Goal: Transaction & Acquisition: Purchase product/service

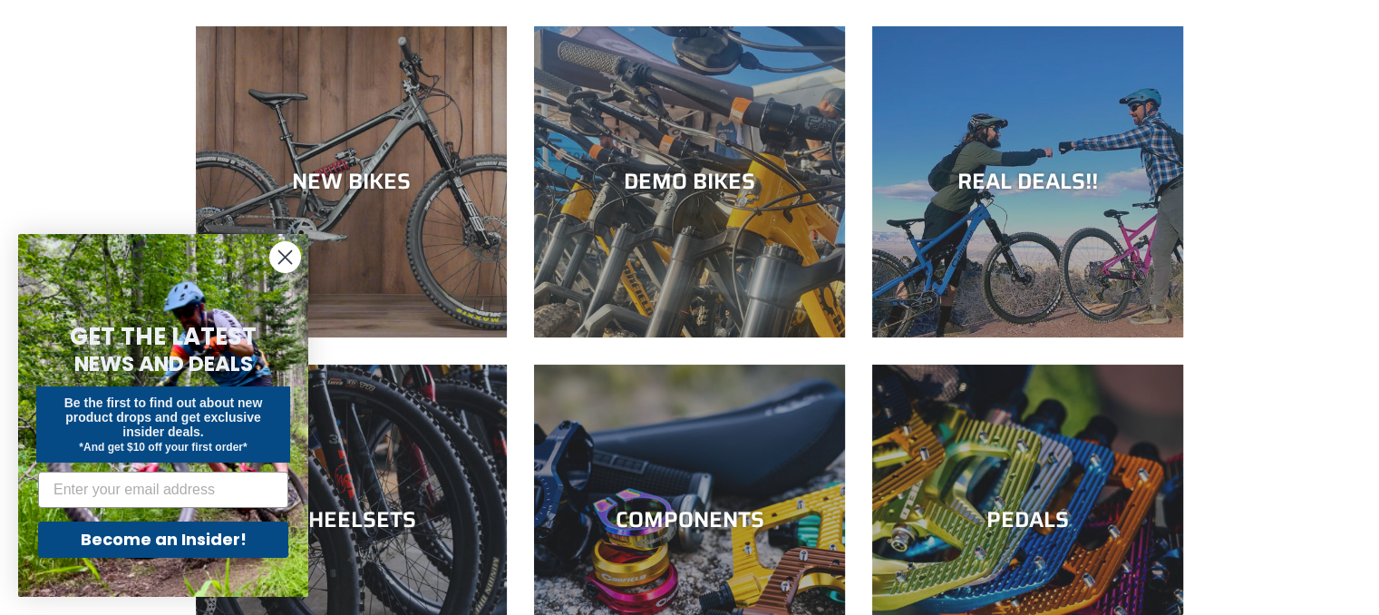
scroll to position [181, 0]
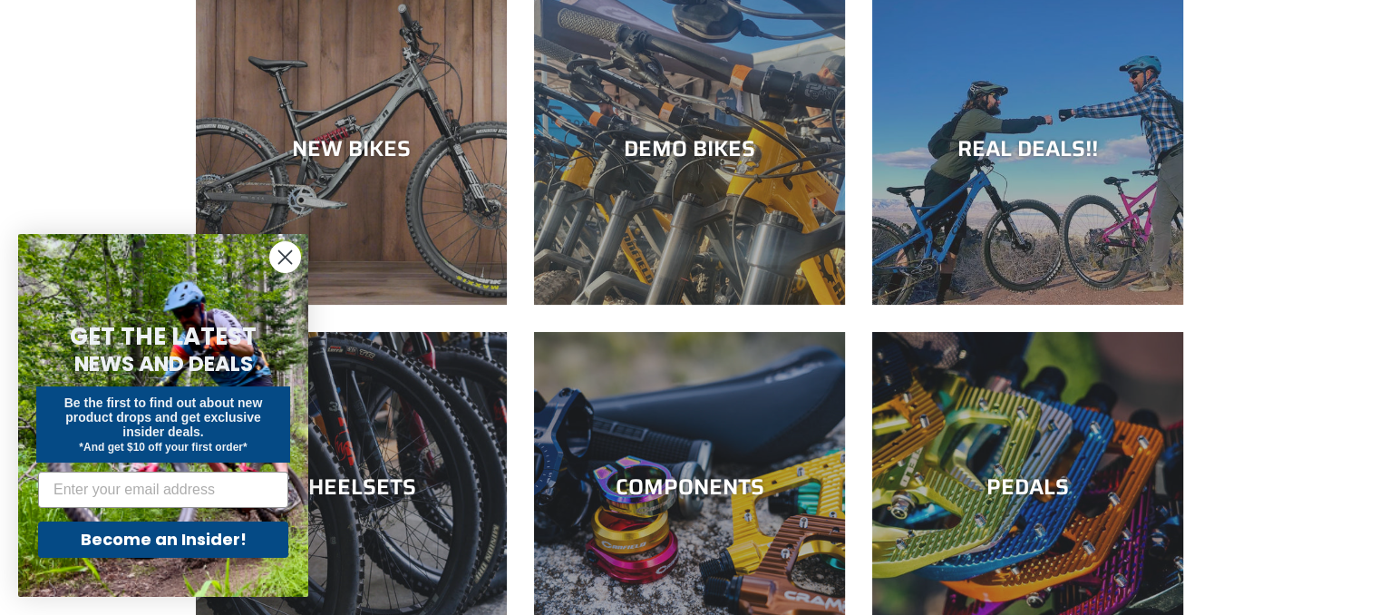
click at [287, 253] on circle "Close dialog" at bounding box center [285, 257] width 30 height 30
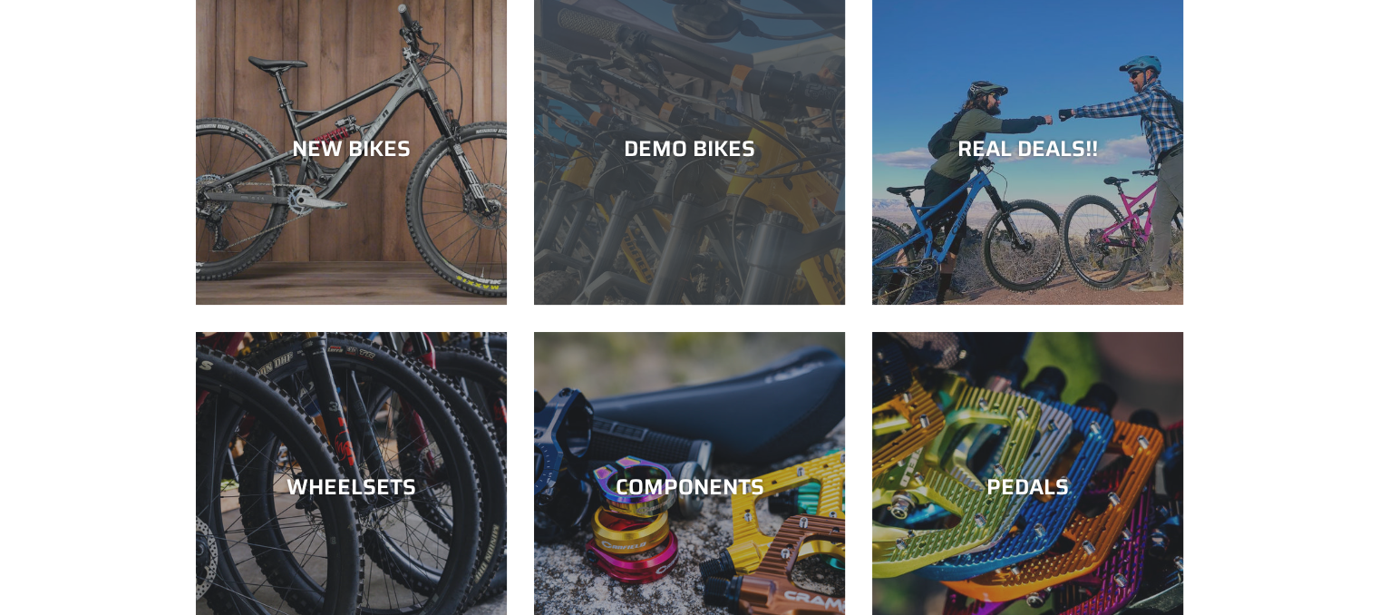
click at [686, 305] on div "DEMO BIKES" at bounding box center [689, 305] width 311 height 0
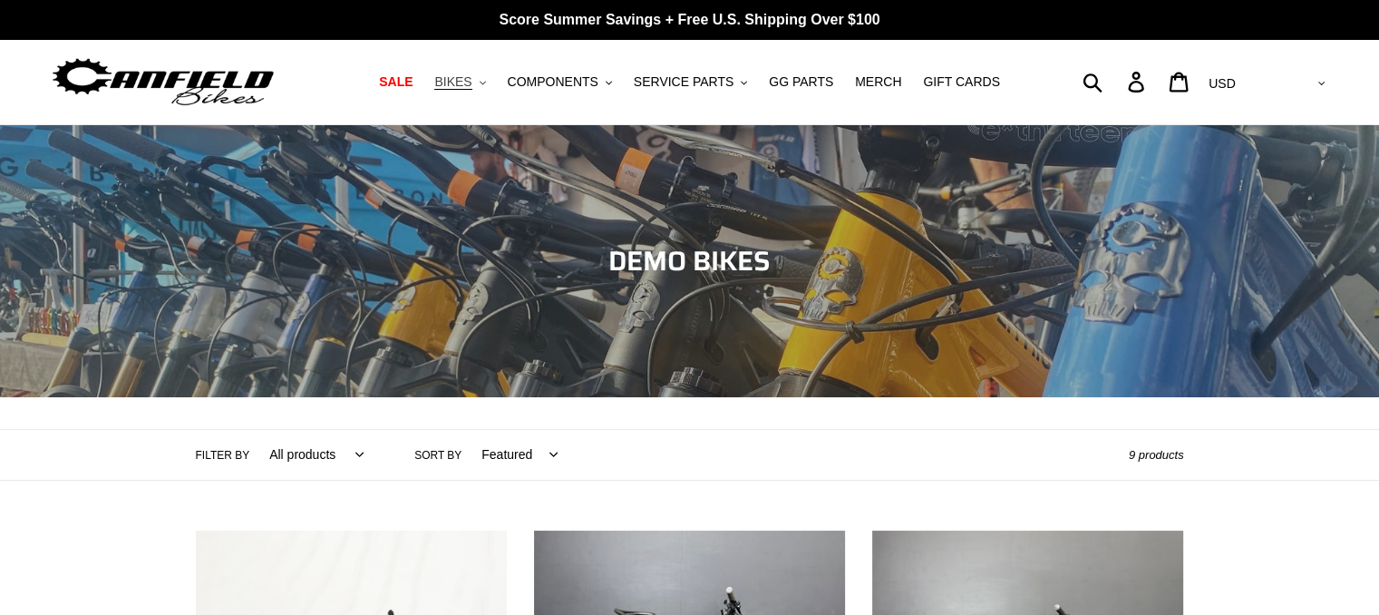
click at [472, 88] on span "BIKES" at bounding box center [452, 81] width 37 height 15
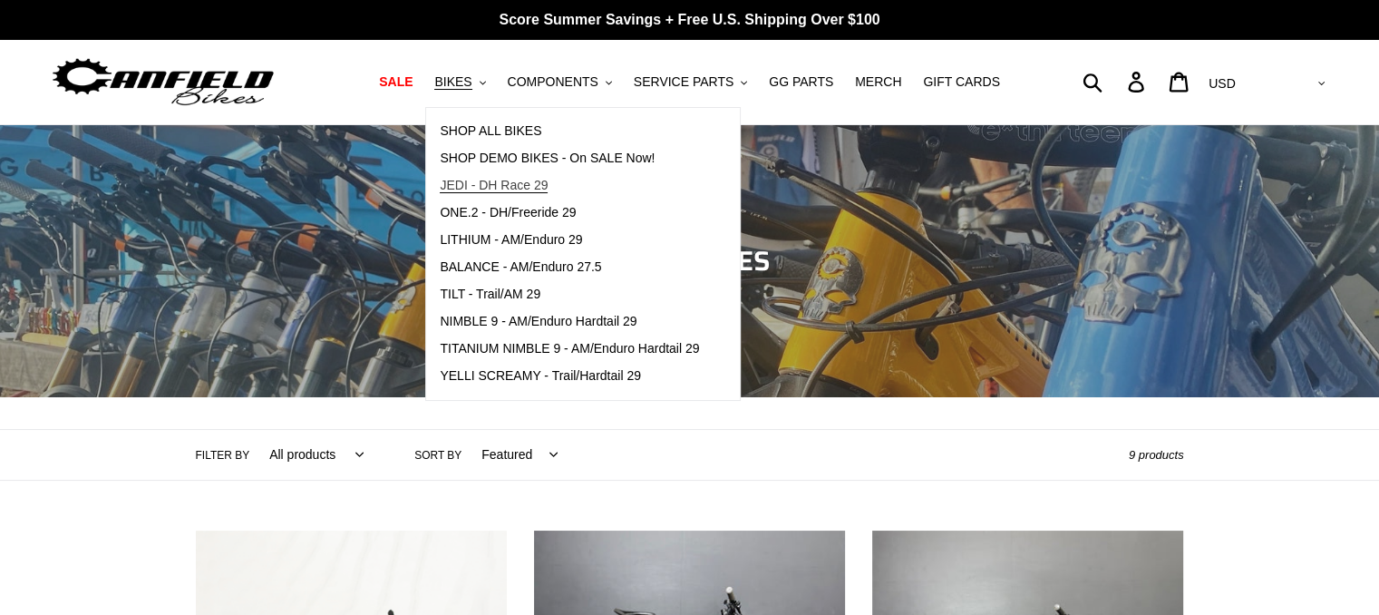
click at [503, 188] on span "JEDI - DH Race 29" at bounding box center [494, 185] width 108 height 15
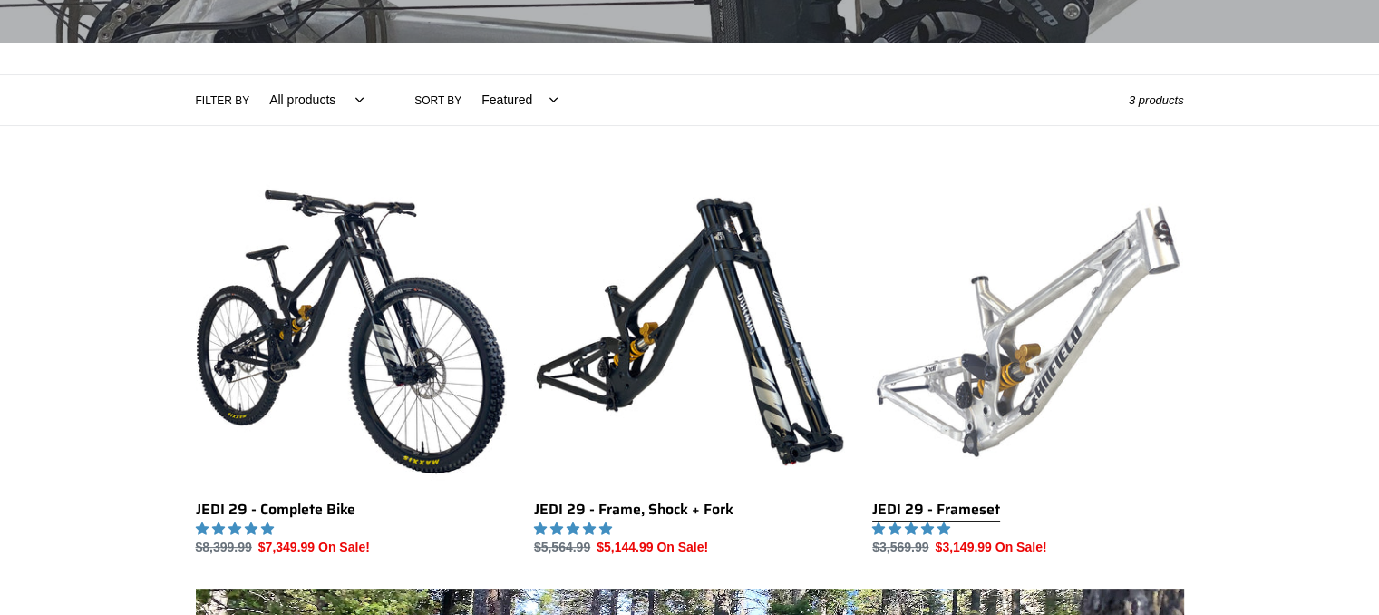
scroll to position [363, 0]
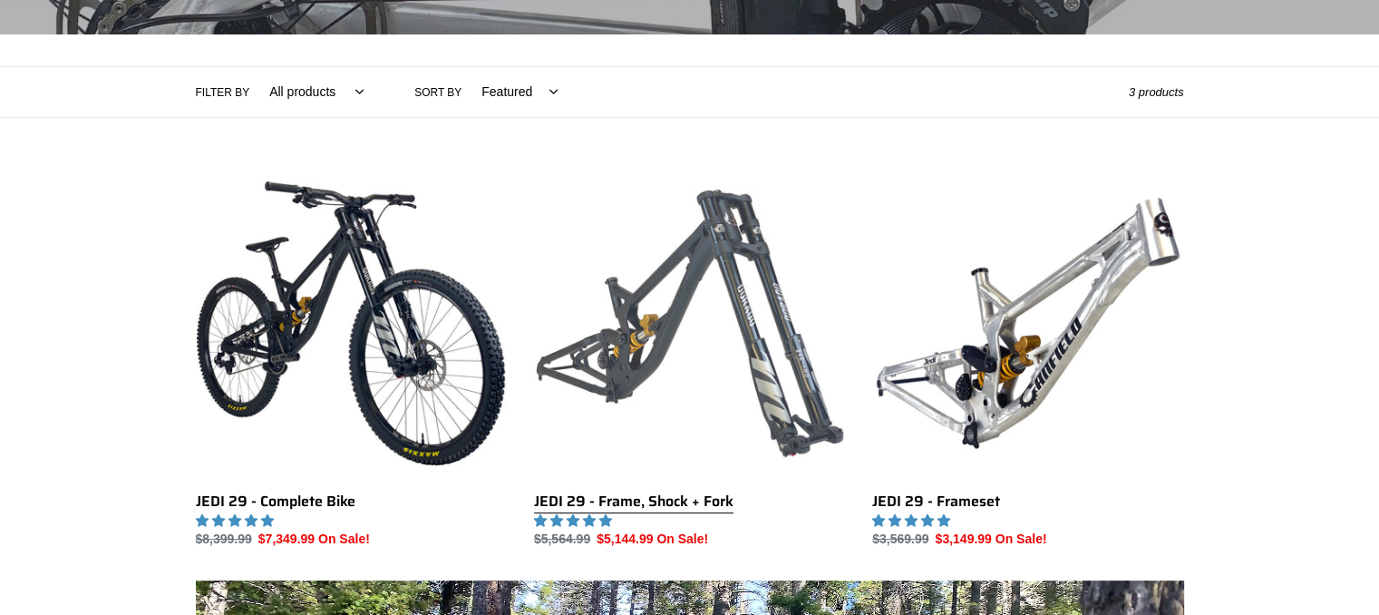
click at [616, 335] on link "JEDI 29 - Frame, Shock + Fork" at bounding box center [689, 359] width 311 height 382
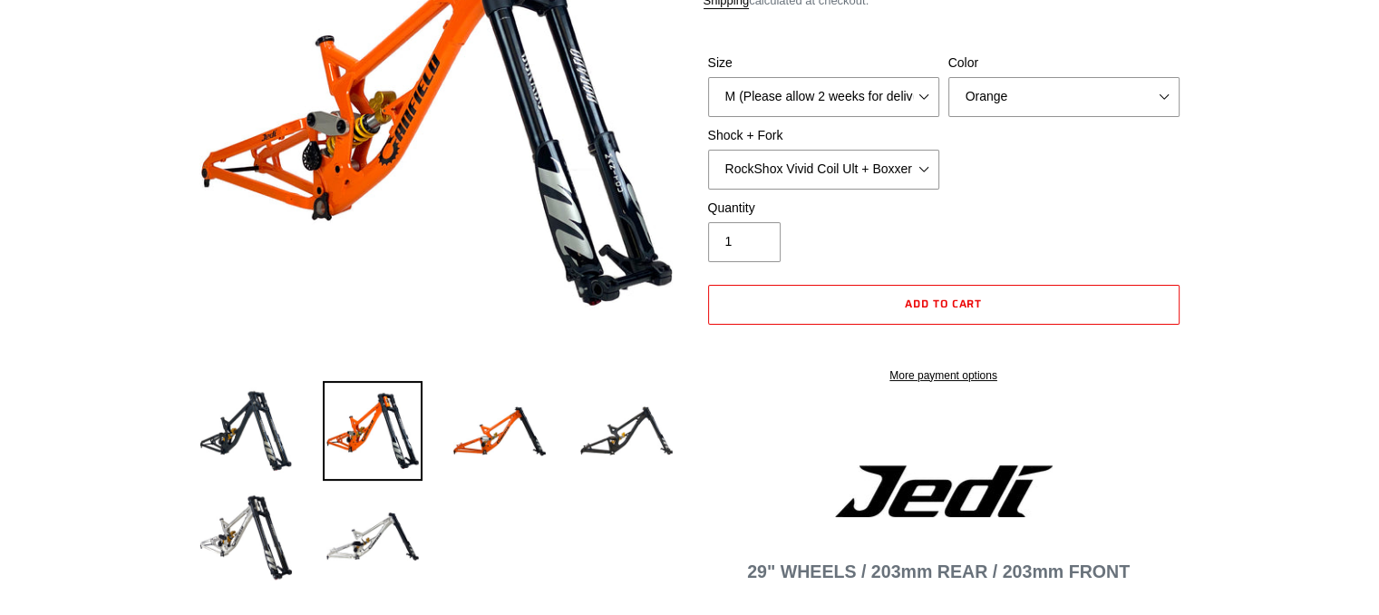
scroll to position [272, 0]
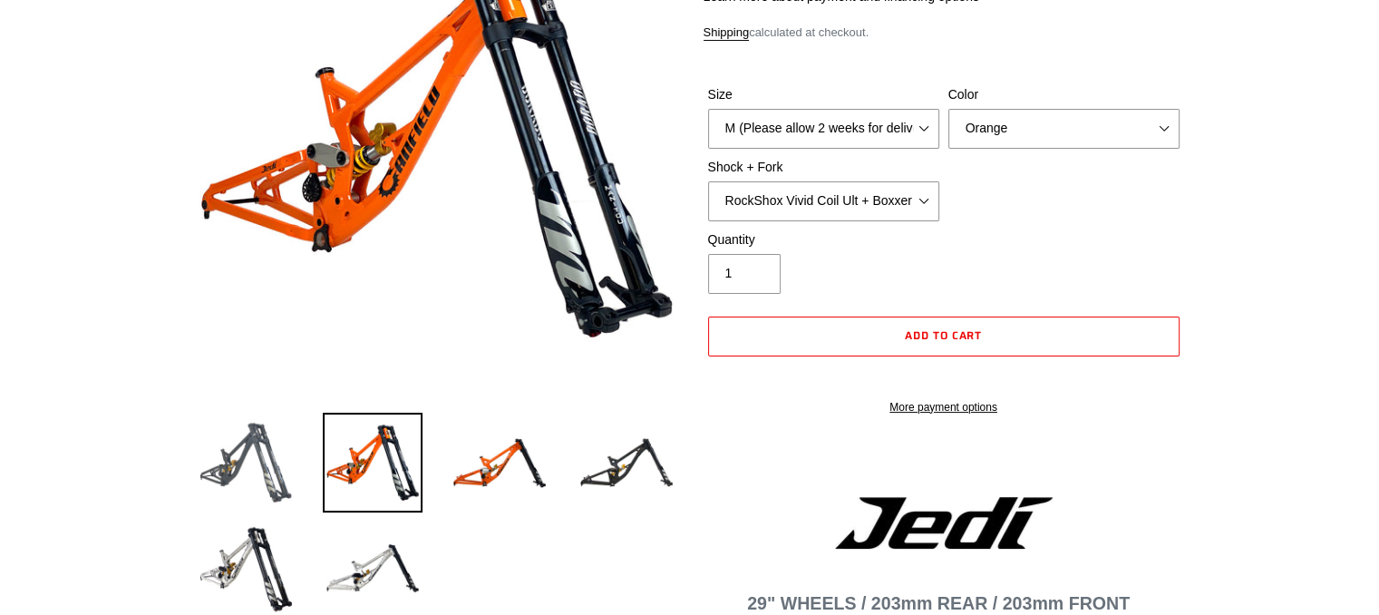
click at [254, 443] on img at bounding box center [246, 463] width 100 height 100
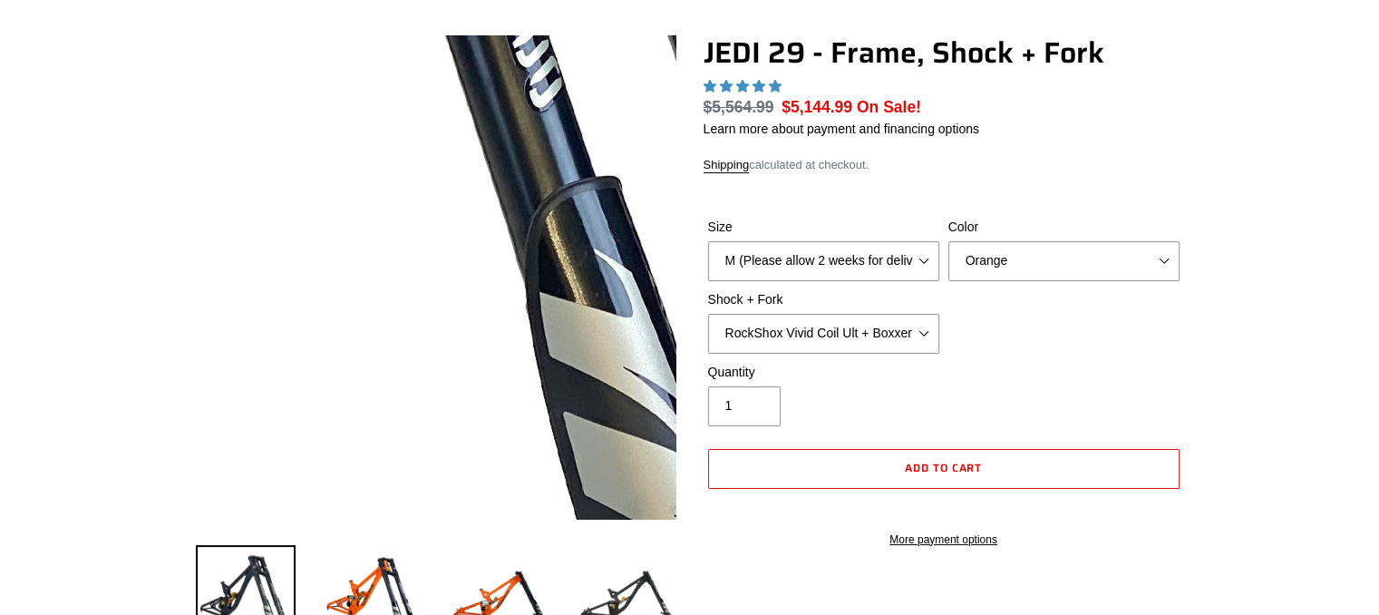
scroll to position [181, 0]
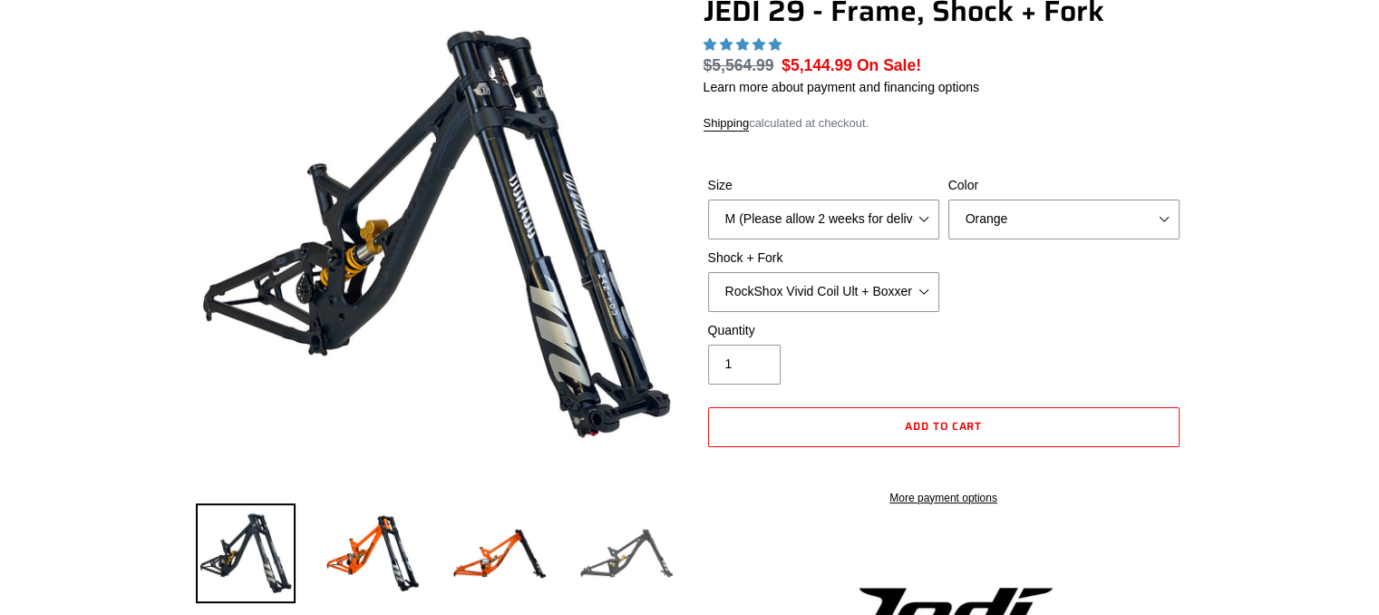
click at [630, 559] on img at bounding box center [627, 553] width 100 height 100
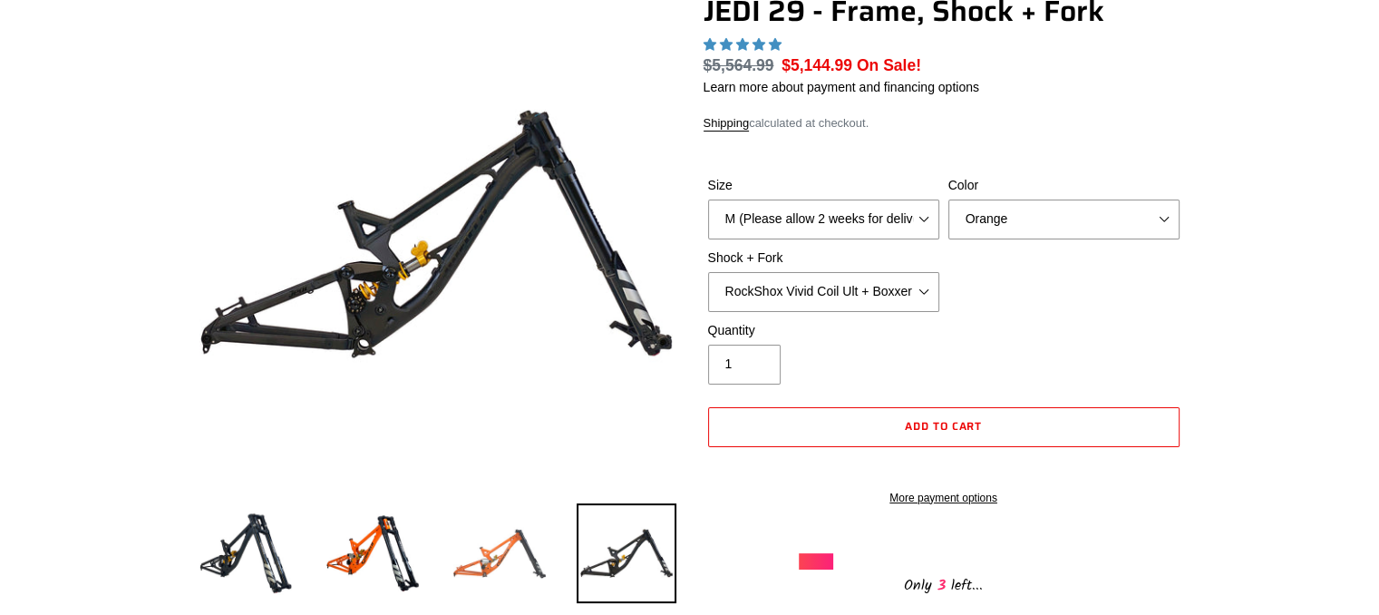
click at [456, 545] on img at bounding box center [500, 553] width 100 height 100
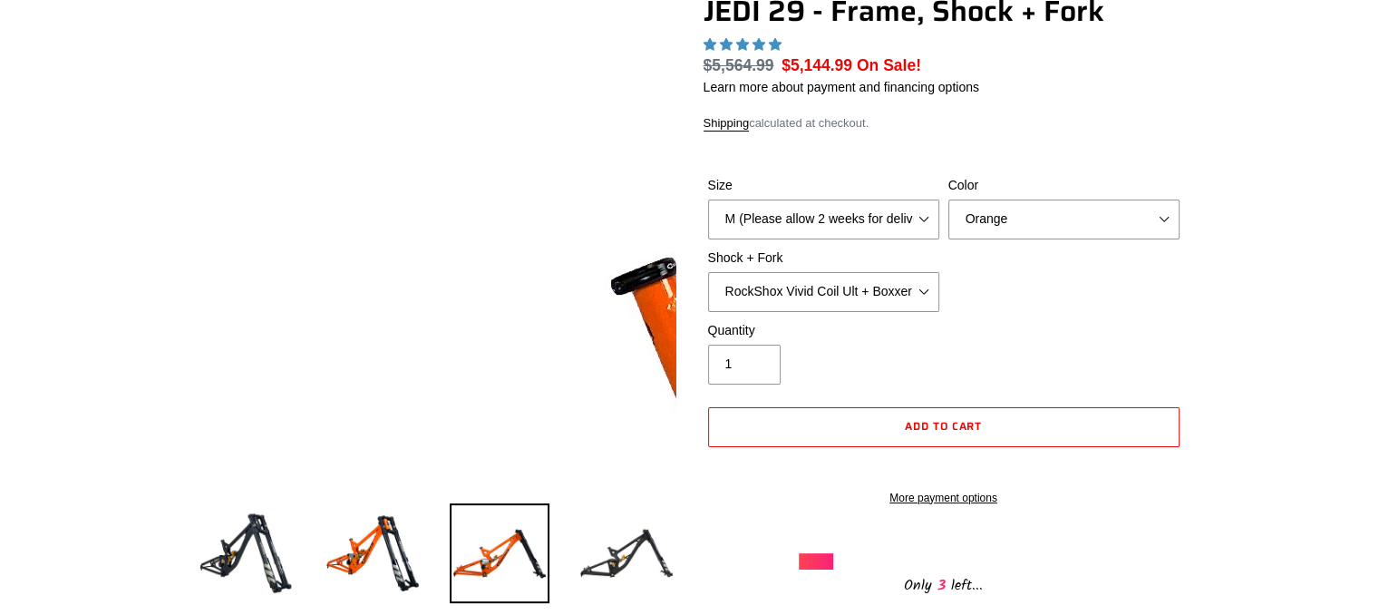
click at [232, 180] on img at bounding box center [1018, 389] width 1857 height 1857
